Goal: Transaction & Acquisition: Purchase product/service

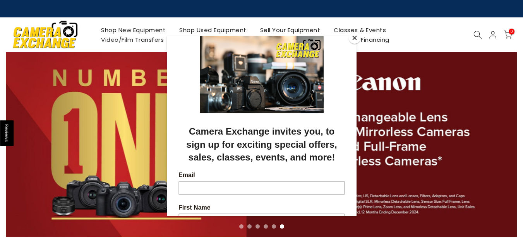
click at [356, 34] on button "Close" at bounding box center [355, 38] width 12 height 12
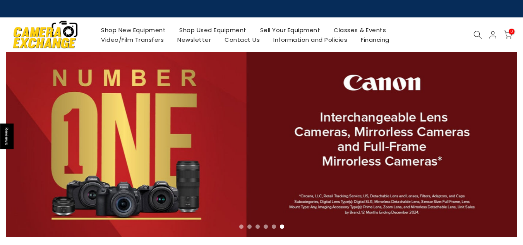
click at [218, 29] on link "Shop Used Equipment" at bounding box center [213, 30] width 81 height 10
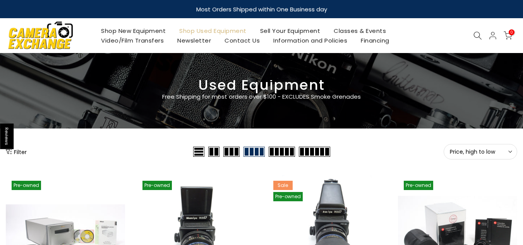
click at [479, 36] on icon at bounding box center [478, 35] width 9 height 9
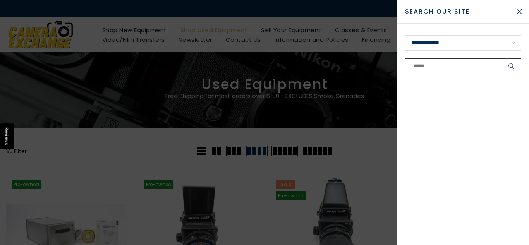
click at [423, 68] on input "text" at bounding box center [463, 65] width 116 height 15
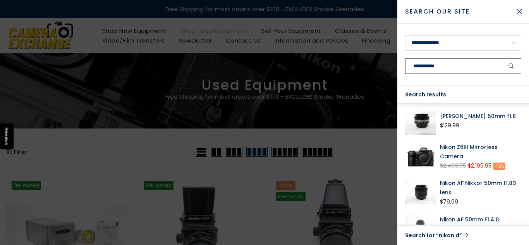
type input "**********"
click at [502, 58] on button "submit" at bounding box center [511, 65] width 19 height 15
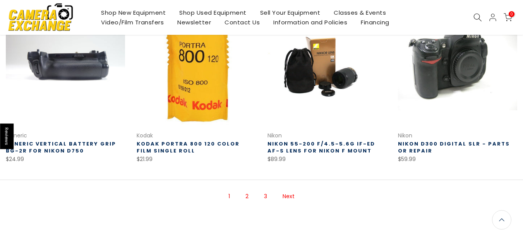
scroll to position [561, 0]
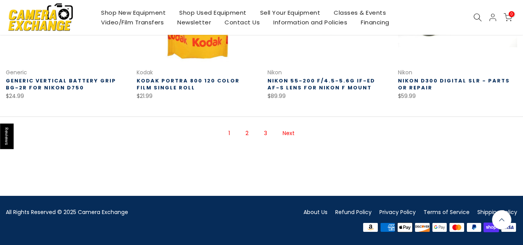
click at [240, 134] on ul "1 2 3 Next" at bounding box center [261, 133] width 89 height 25
click at [250, 135] on link "2" at bounding box center [247, 134] width 11 height 14
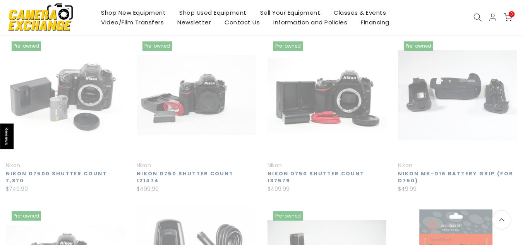
scroll to position [125, 0]
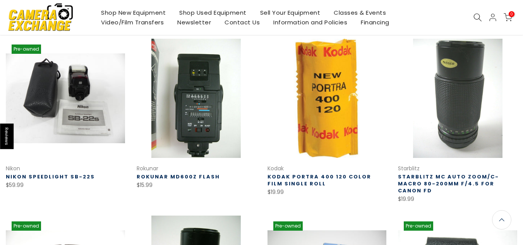
click at [250, 135] on link at bounding box center [196, 98] width 119 height 119
click at [124, 14] on link "Shop New Equipment" at bounding box center [134, 13] width 78 height 10
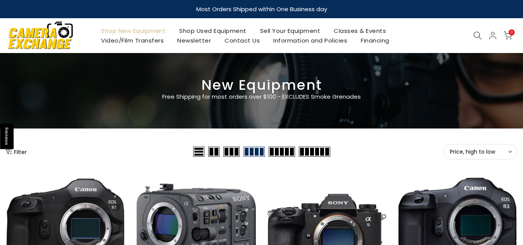
click at [476, 37] on icon at bounding box center [478, 35] width 9 height 9
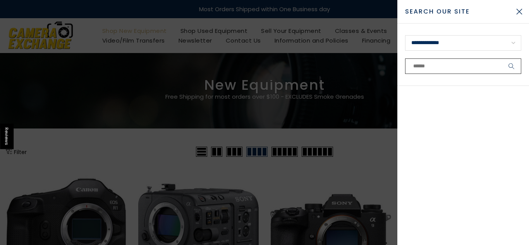
click at [434, 66] on input "text" at bounding box center [463, 65] width 116 height 15
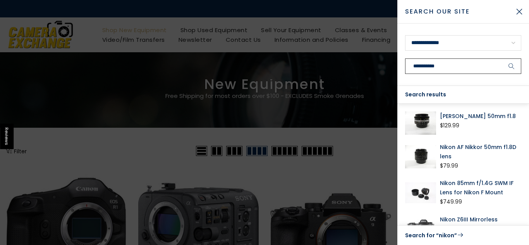
type input "**********"
click at [502, 58] on button "submit" at bounding box center [511, 65] width 19 height 15
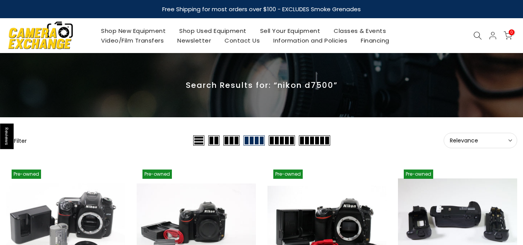
click at [478, 34] on icon at bounding box center [478, 35] width 9 height 9
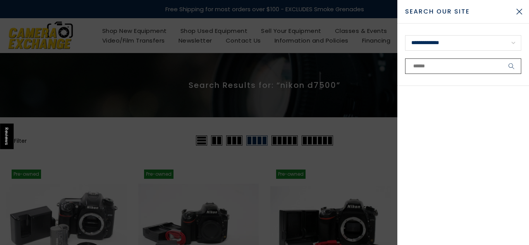
click at [434, 70] on input "text" at bounding box center [463, 65] width 116 height 15
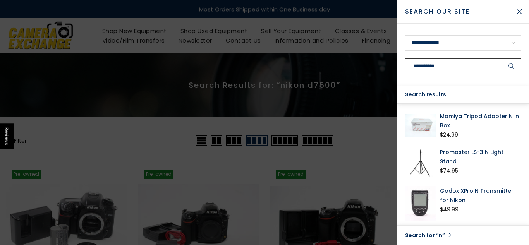
type input "**********"
click at [502, 58] on button "submit" at bounding box center [511, 65] width 19 height 15
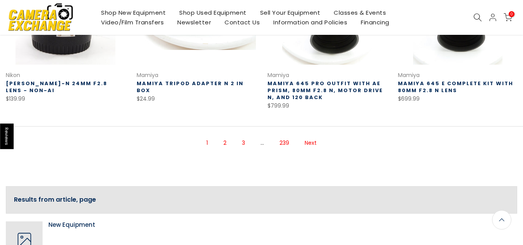
scroll to position [557, 0]
